Goal: Task Accomplishment & Management: Use online tool/utility

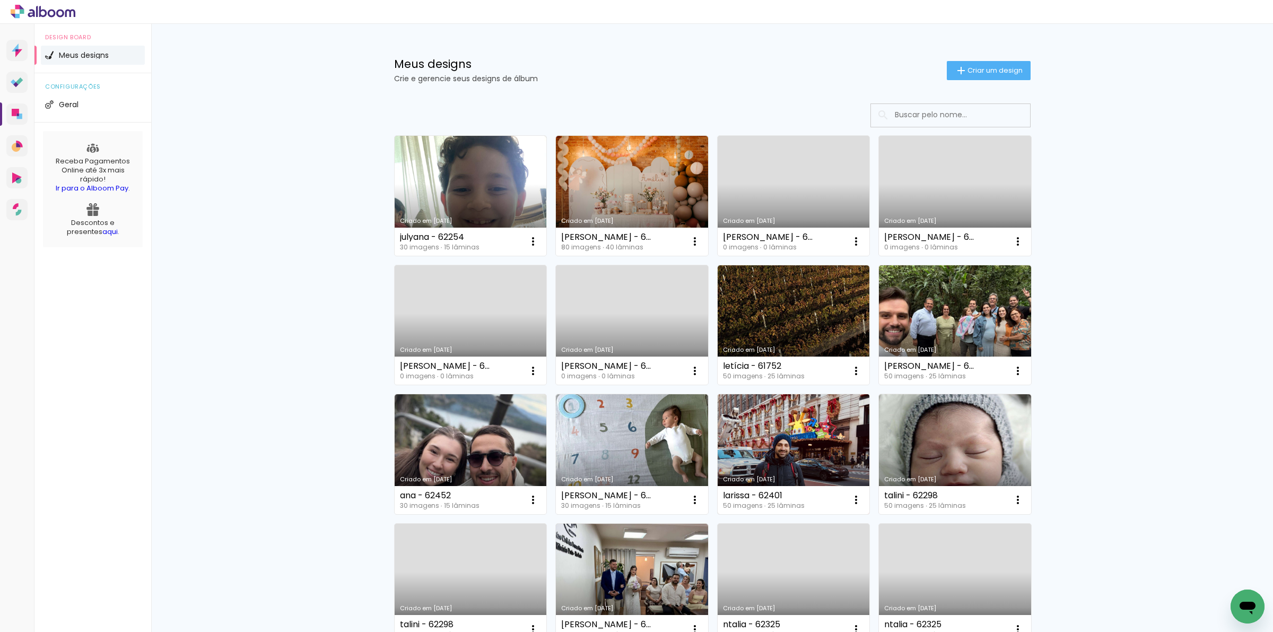
click at [812, 421] on link "Criado em [DATE]" at bounding box center [794, 454] width 152 height 120
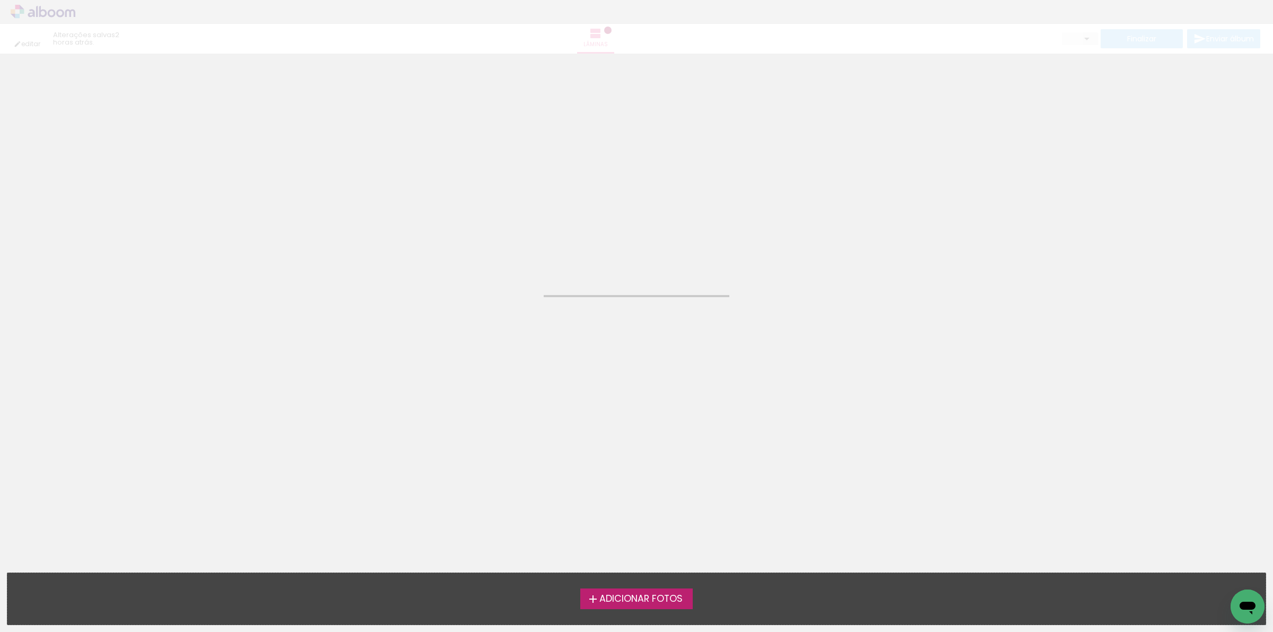
click at [1010, 215] on neon-animated-pages "Confirmar Cancelar" at bounding box center [636, 343] width 1273 height 578
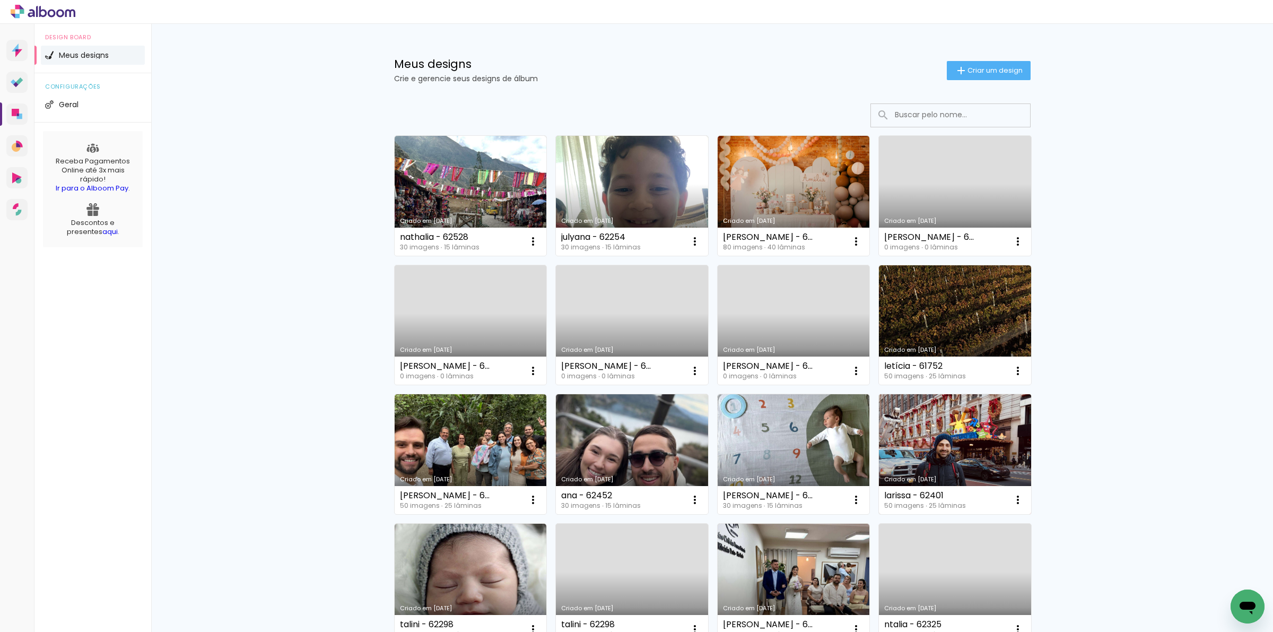
click at [935, 449] on link "Criado em [DATE]" at bounding box center [955, 454] width 152 height 120
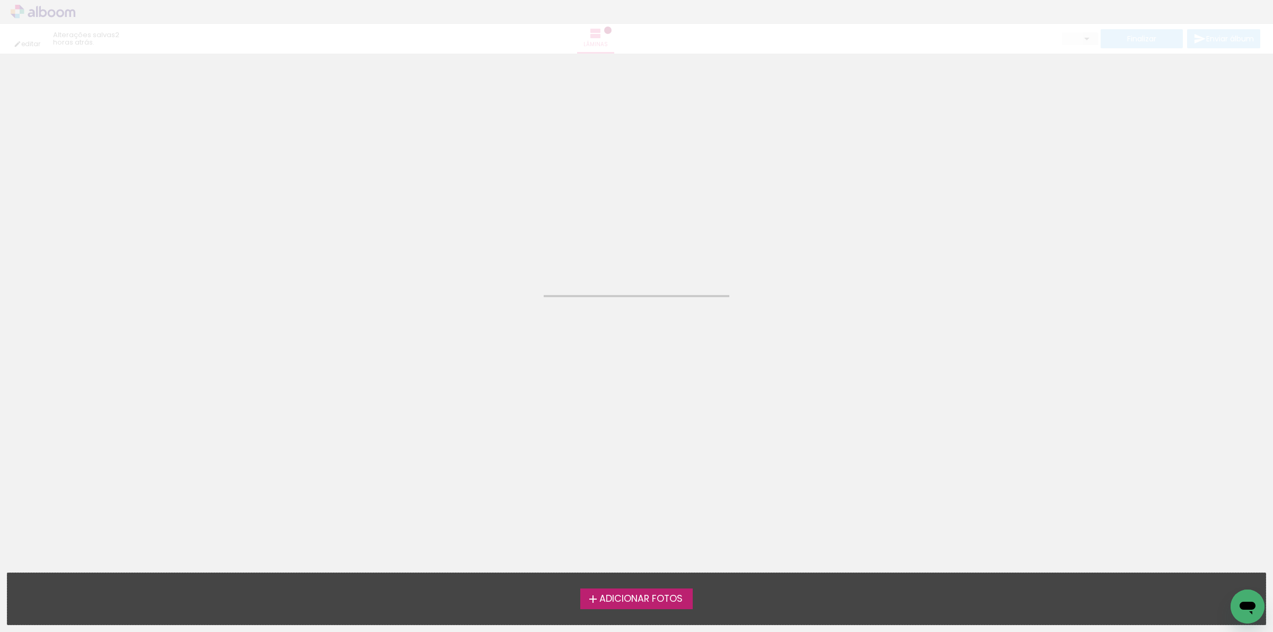
click at [386, 234] on neon-animated-pages "Confirmar Cancelar" at bounding box center [636, 343] width 1273 height 578
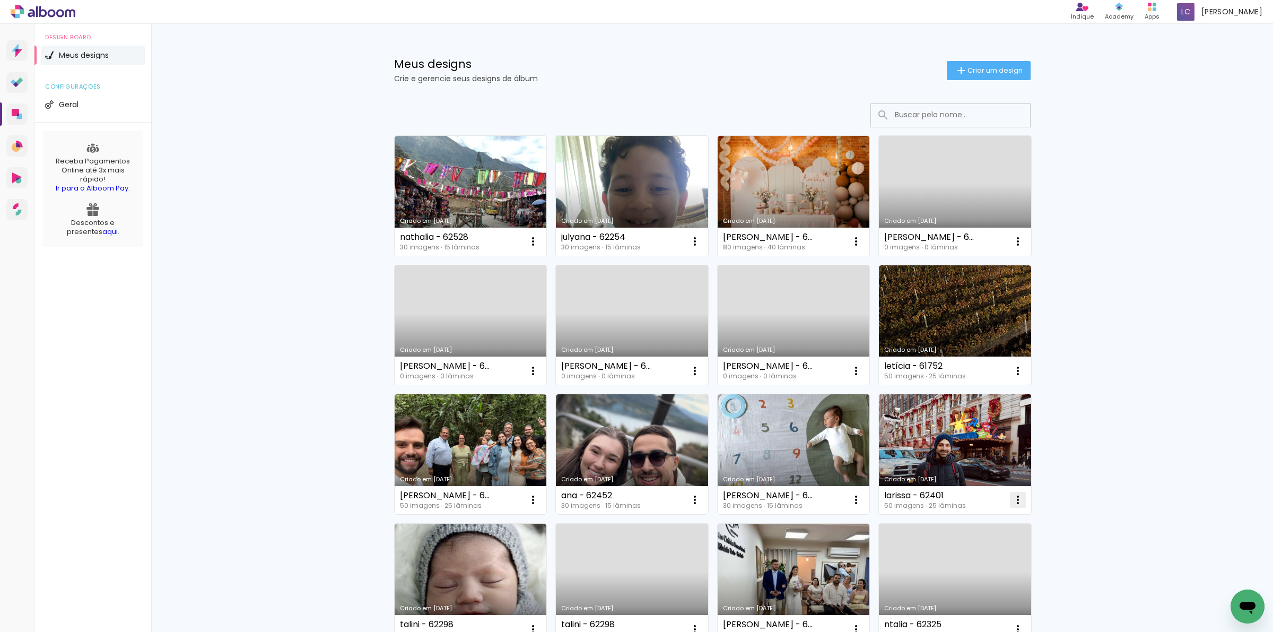
click at [540, 248] on iron-icon at bounding box center [533, 241] width 13 height 13
click at [979, 543] on span "Fazer uma cópia" at bounding box center [973, 546] width 62 height 7
type input "Cópia de larissa - 62401"
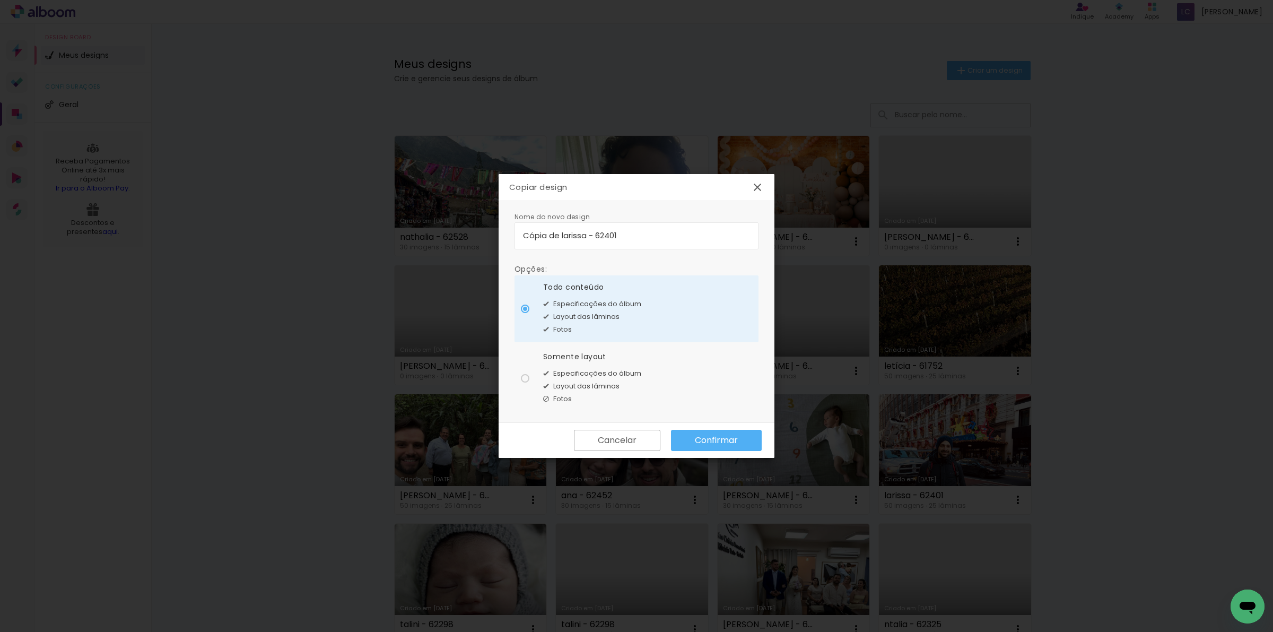
click at [0, 0] on slot "Confirmar" at bounding box center [0, 0] width 0 height 0
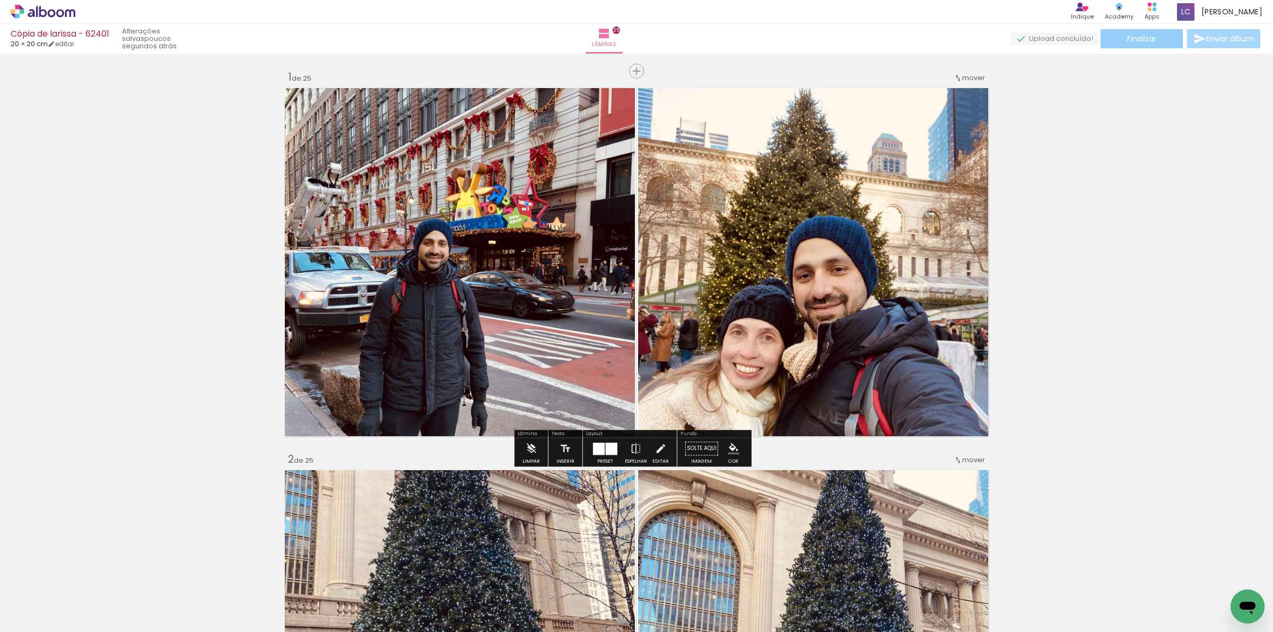
click at [1115, 35] on paper-button "Finalizar" at bounding box center [1142, 38] width 82 height 19
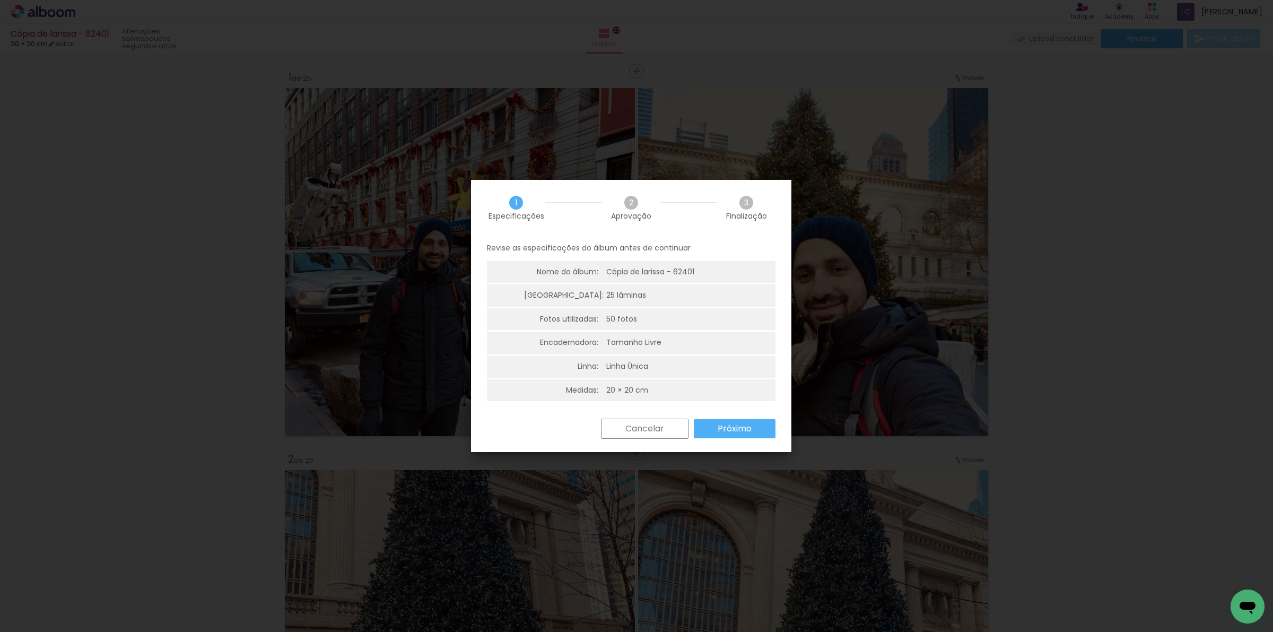
click at [0, 0] on slot "Próximo" at bounding box center [0, 0] width 0 height 0
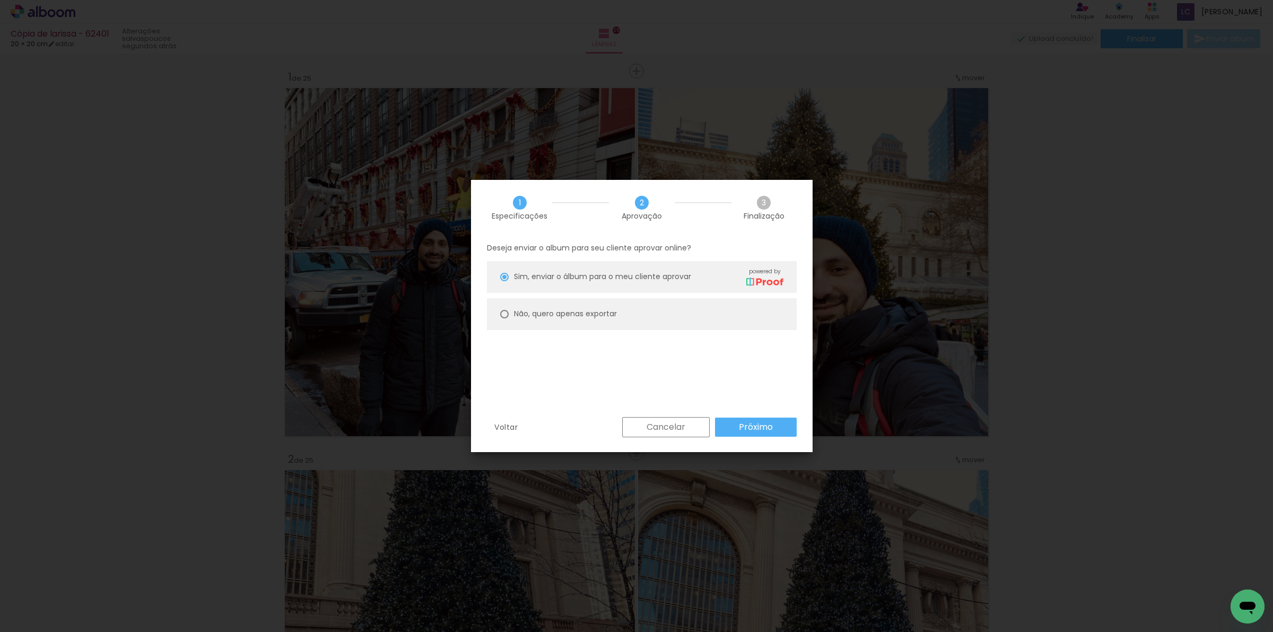
click at [673, 321] on paper-radio-button "Não, quero apenas exportar" at bounding box center [642, 314] width 310 height 32
type paper-radio-button "on"
click at [733, 407] on div "Deseja enviar o album para seu cliente aprovar online? Sim, enviar o álbum para…" at bounding box center [642, 326] width 342 height 181
click at [741, 418] on paper-button "Próximo" at bounding box center [756, 427] width 82 height 19
type input "Alta, 300 DPI"
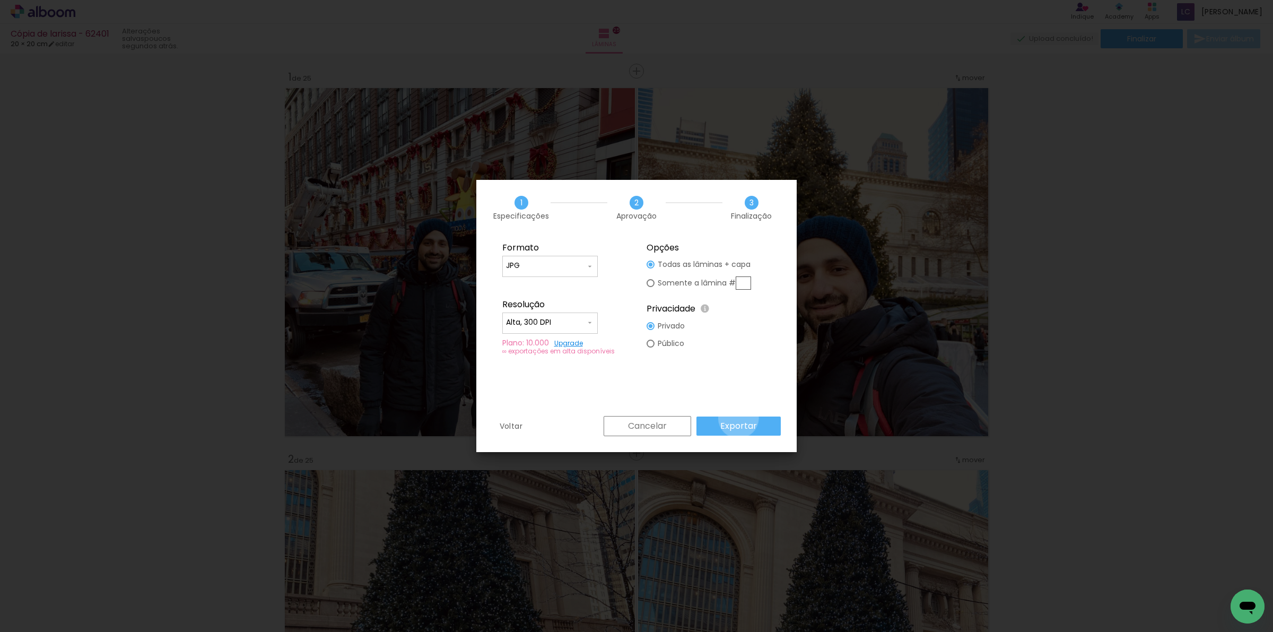
click at [741, 418] on paper-button "Exportar" at bounding box center [739, 425] width 84 height 19
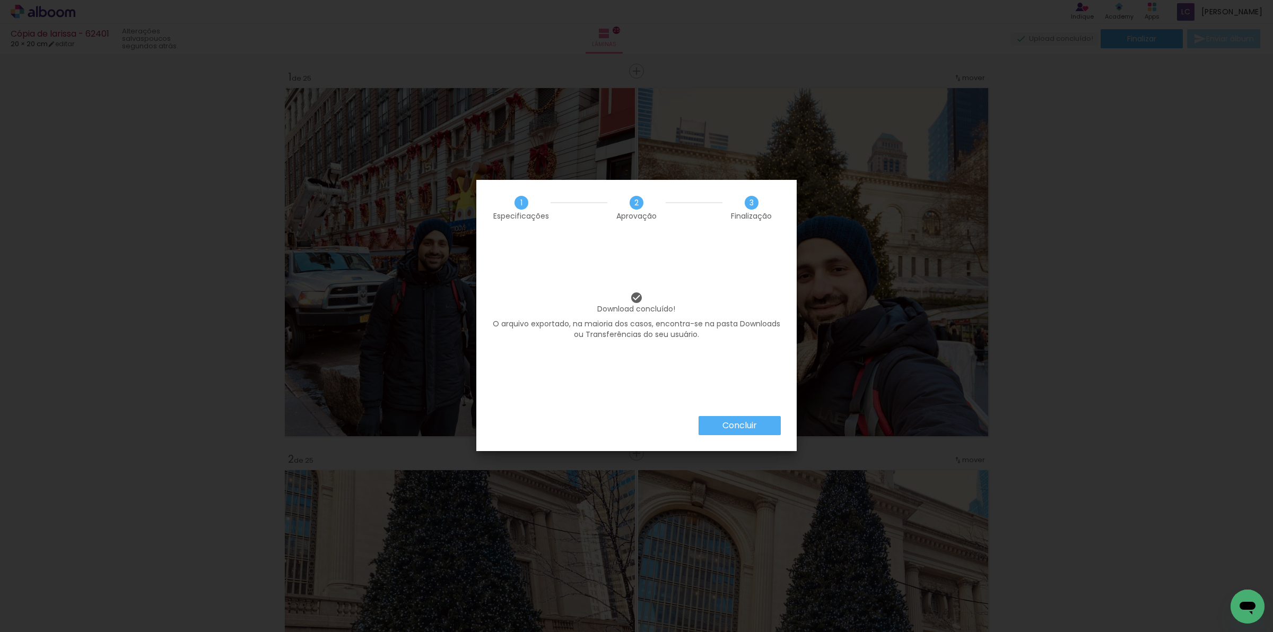
click at [144, 425] on iron-overlay-backdrop at bounding box center [636, 316] width 1273 height 632
drag, startPoint x: 1235, startPoint y: 407, endPoint x: 1223, endPoint y: 398, distance: 14.0
click at [1227, 402] on iron-overlay-backdrop at bounding box center [636, 316] width 1273 height 632
